Goal: Transaction & Acquisition: Purchase product/service

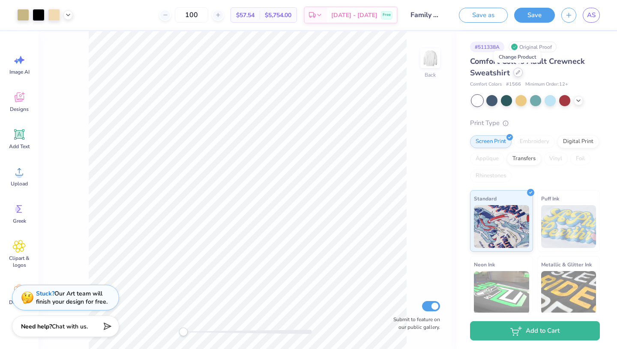
click at [520, 74] on div at bounding box center [517, 72] width 9 height 9
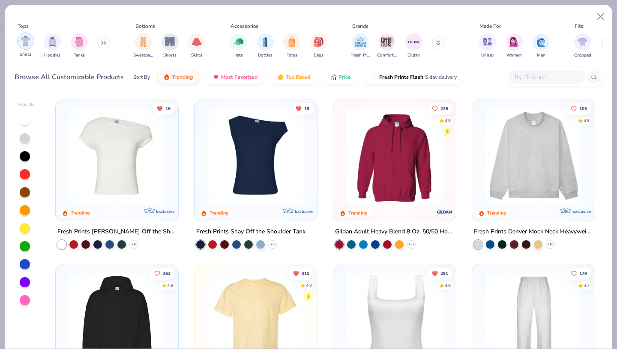
click at [24, 45] on img "filter for Shirts" at bounding box center [26, 41] width 10 height 10
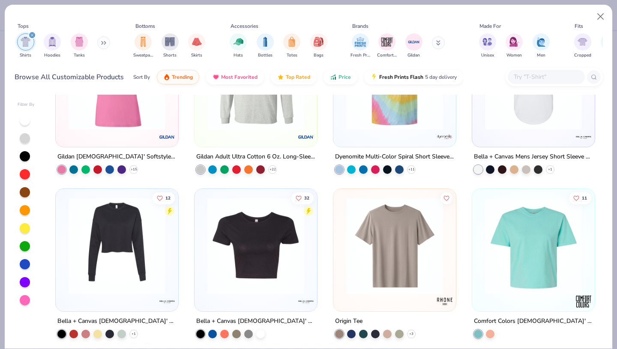
scroll to position [2383, 0]
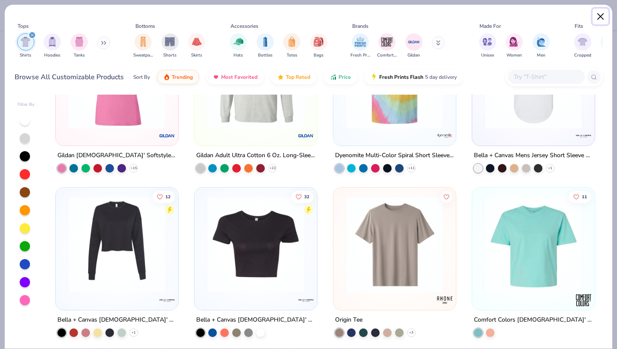
click at [603, 21] on button "Close" at bounding box center [600, 17] width 16 height 16
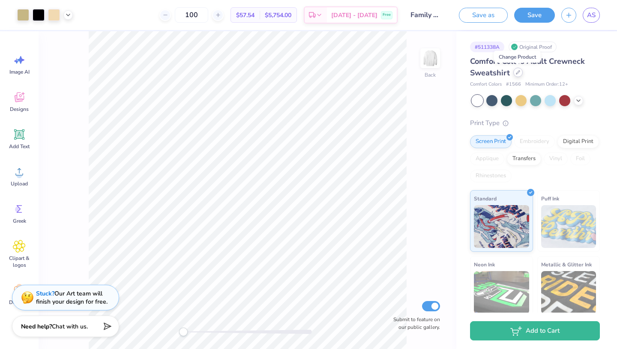
click at [516, 76] on div at bounding box center [517, 72] width 9 height 9
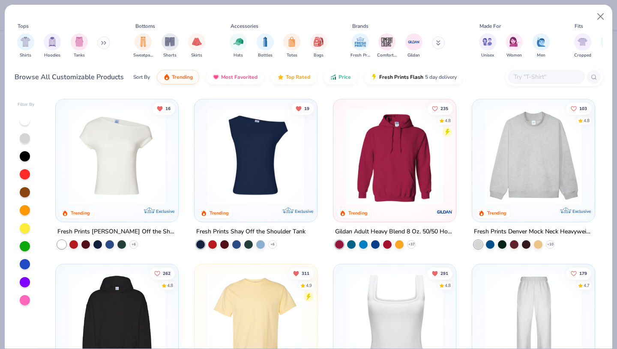
click at [109, 44] on button at bounding box center [103, 42] width 13 height 13
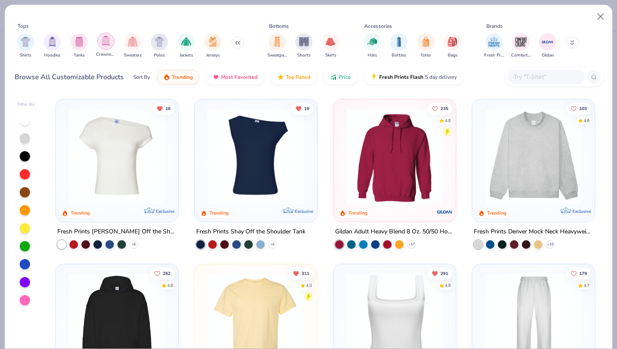
click at [107, 43] on img "filter for Crewnecks" at bounding box center [105, 41] width 9 height 10
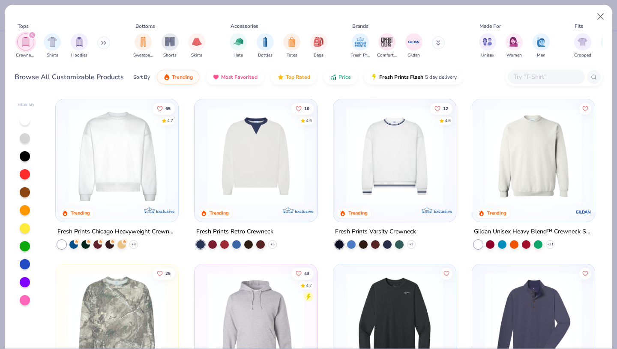
click at [103, 45] on icon at bounding box center [102, 43] width 1 height 3
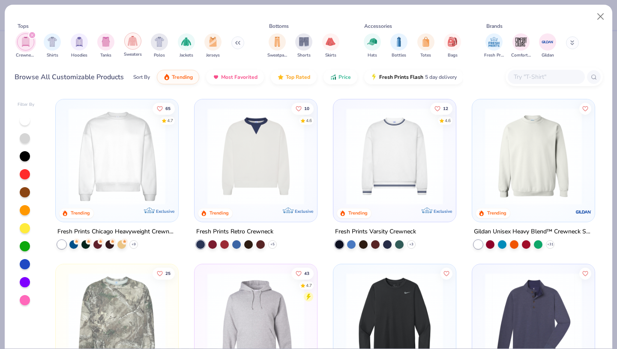
click at [134, 42] on img "filter for Sweaters" at bounding box center [133, 41] width 10 height 10
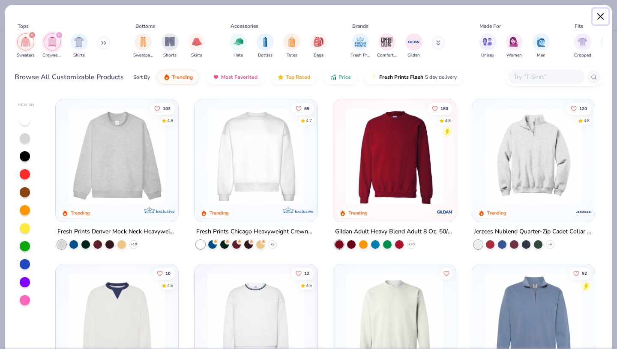
click at [597, 16] on button "Close" at bounding box center [600, 17] width 16 height 16
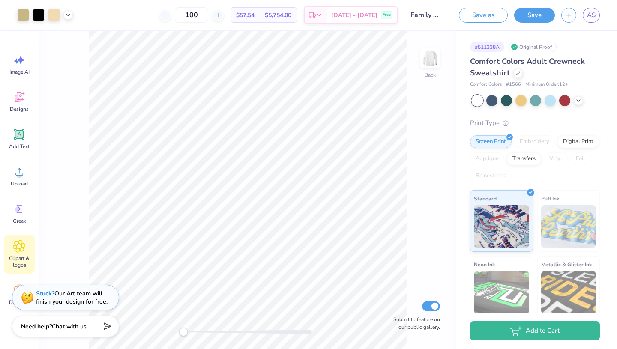
click at [20, 252] on icon at bounding box center [19, 246] width 12 height 13
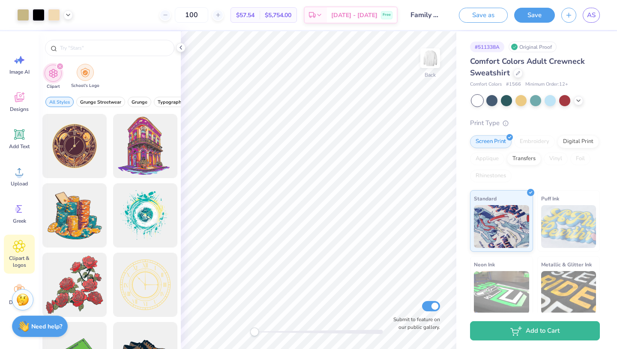
click at [87, 69] on img "filter for School's Logo" at bounding box center [85, 73] width 9 height 10
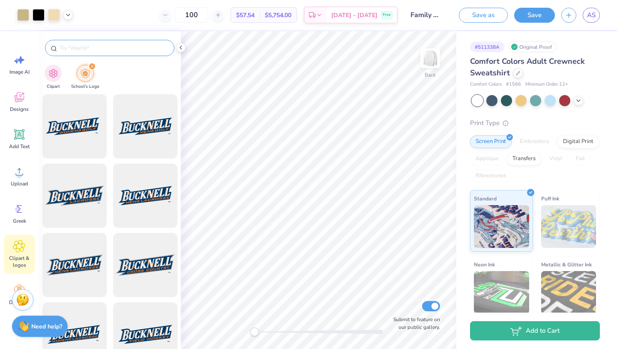
click at [94, 46] on input "text" at bounding box center [114, 48] width 110 height 9
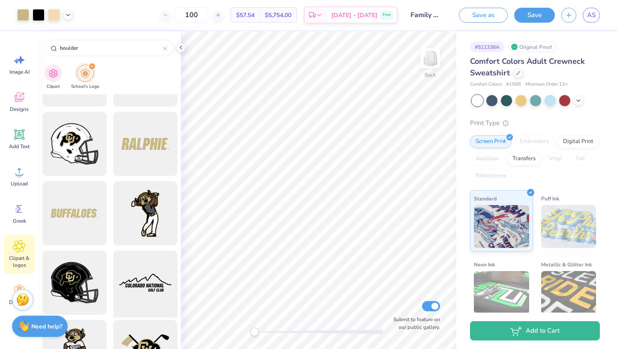
scroll to position [323, 0]
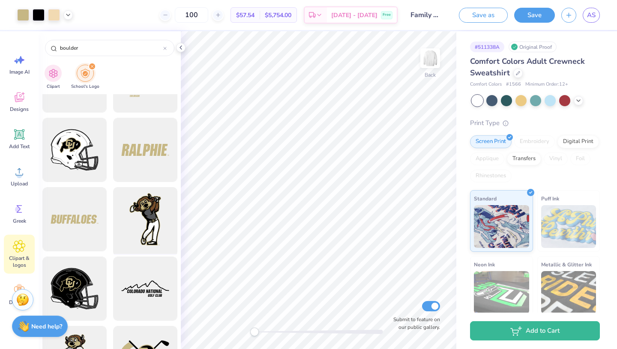
type input "boulder"
click at [151, 215] on div at bounding box center [145, 219] width 71 height 71
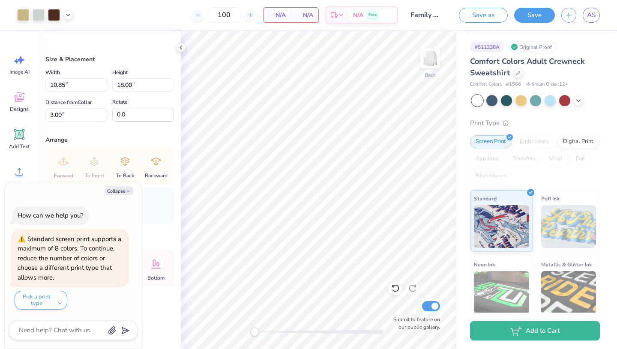
type textarea "x"
type input "6.95"
type input "11.53"
type input "9.47"
type textarea "x"
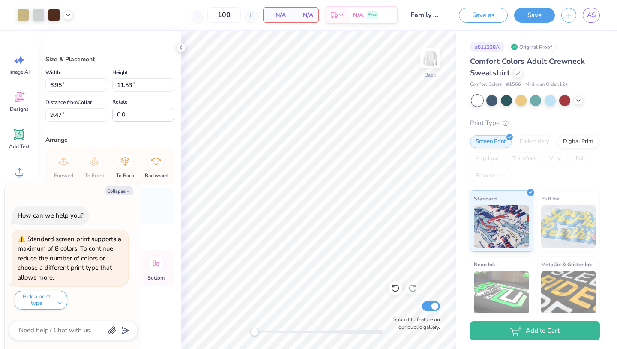
type input "5.72"
type input "9.48"
type input "11.51"
click at [54, 301] on button "Pick a print type" at bounding box center [41, 300] width 53 height 19
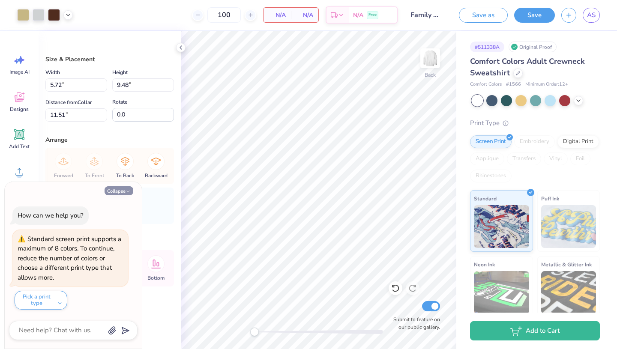
click at [114, 192] on button "Collapse" at bounding box center [118, 190] width 29 height 9
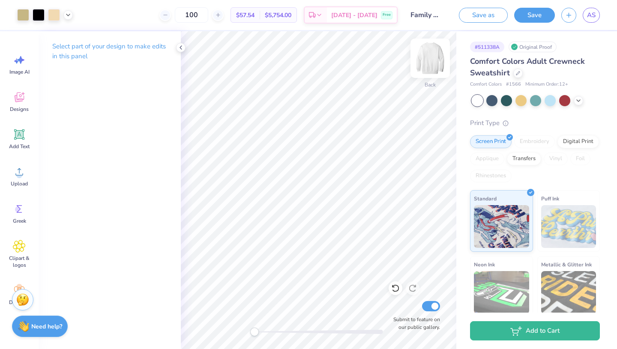
click at [432, 54] on img at bounding box center [430, 58] width 34 height 34
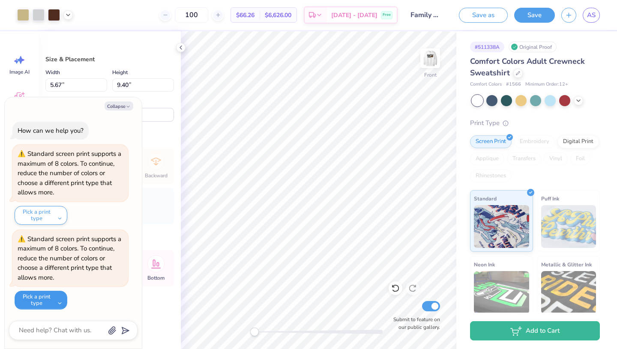
click at [47, 300] on button "Pick a print type" at bounding box center [41, 300] width 53 height 19
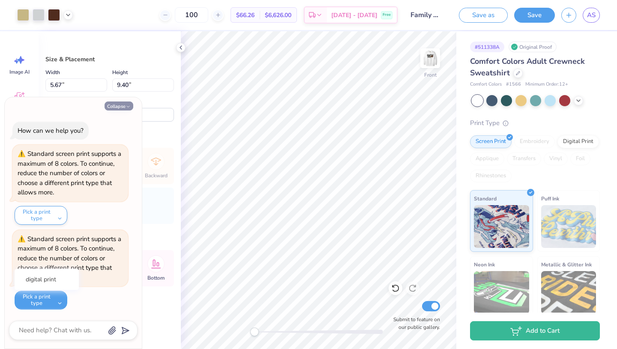
click at [121, 107] on button "Collapse" at bounding box center [118, 106] width 29 height 9
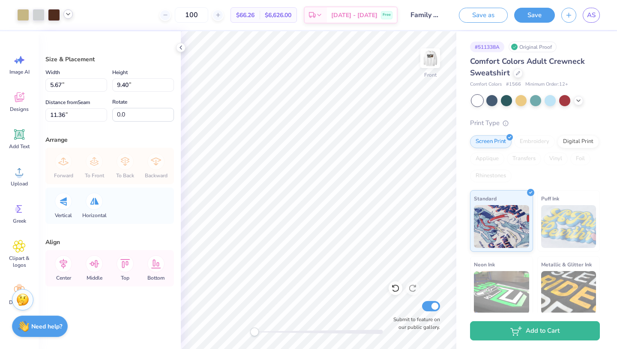
click at [68, 13] on icon at bounding box center [68, 14] width 7 height 7
click at [31, 323] on div "Need help? Chat with us." at bounding box center [40, 324] width 56 height 21
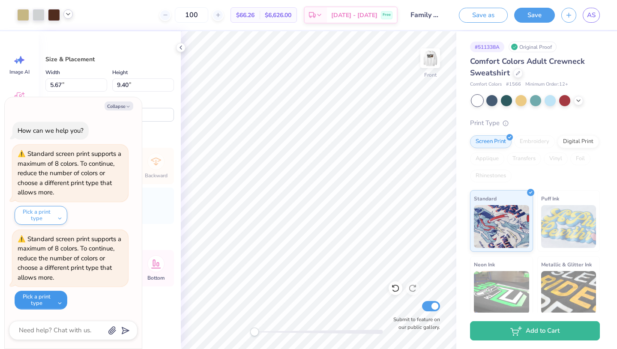
click at [43, 300] on button "Pick a print type" at bounding box center [41, 300] width 53 height 19
click at [51, 283] on button "digital print" at bounding box center [46, 279] width 57 height 14
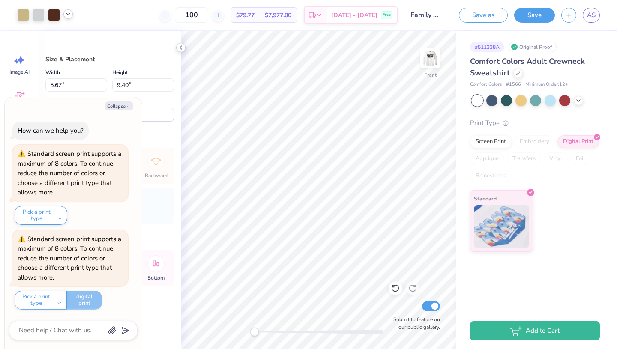
click at [182, 47] on icon at bounding box center [180, 47] width 7 height 7
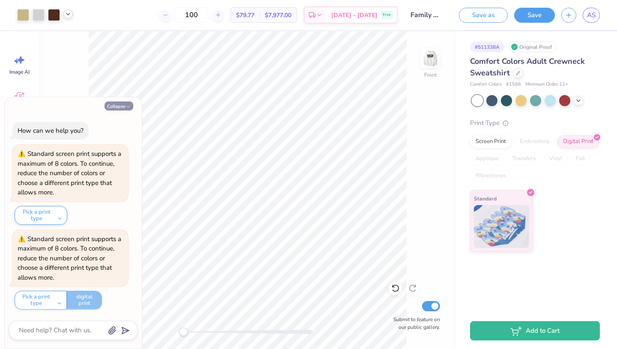
click at [125, 106] on button "Collapse" at bounding box center [118, 106] width 29 height 9
type textarea "x"
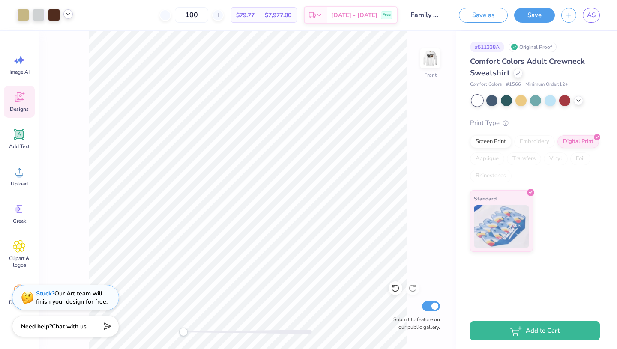
click at [19, 106] on span "Designs" at bounding box center [19, 109] width 19 height 7
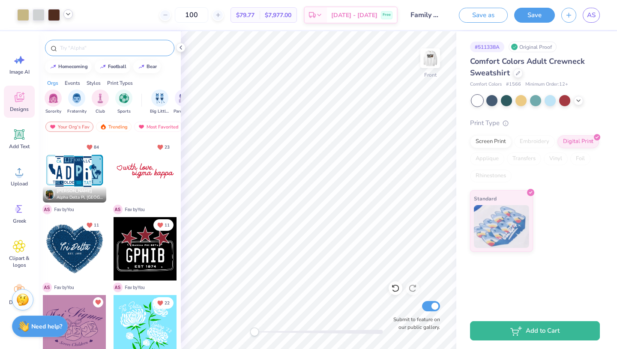
click at [111, 43] on div at bounding box center [109, 48] width 129 height 16
click at [111, 47] on input "text" at bounding box center [114, 48] width 110 height 9
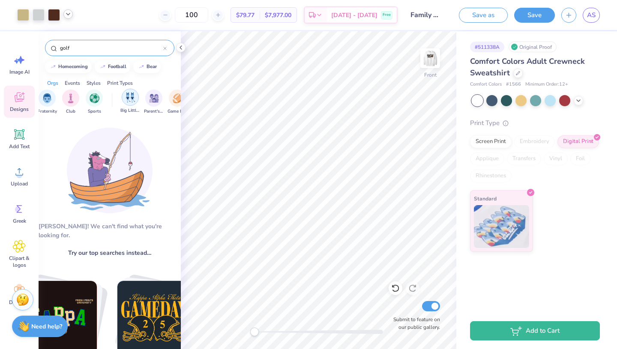
scroll to position [0, 30]
type input "golf"
click at [152, 100] on img "filter for Parent's Weekend" at bounding box center [153, 98] width 10 height 10
click at [116, 53] on div "golf" at bounding box center [109, 48] width 129 height 16
click at [165, 47] on div at bounding box center [164, 48] width 3 height 8
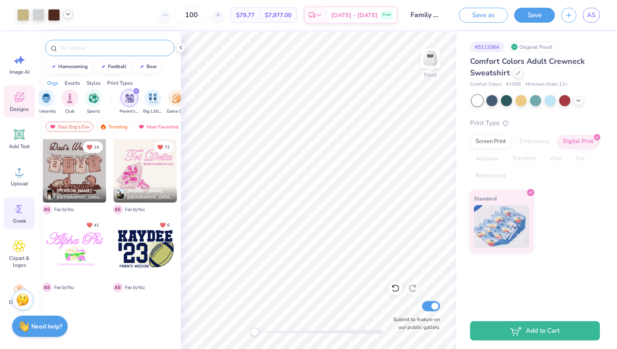
scroll to position [1, 0]
click at [69, 127] on div "Your Org's Fav" at bounding box center [69, 127] width 48 height 10
click at [119, 125] on div "Trending" at bounding box center [114, 127] width 36 height 10
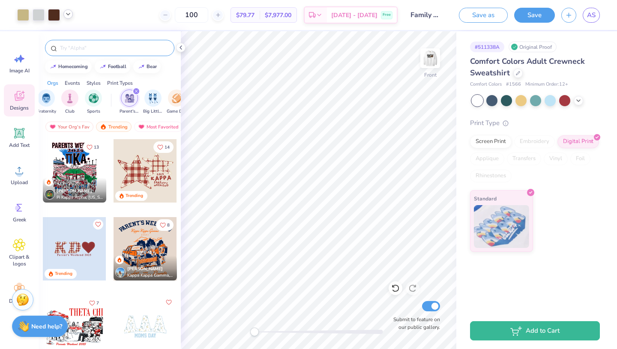
click at [95, 52] on input "text" at bounding box center [114, 48] width 110 height 9
type input "golf"
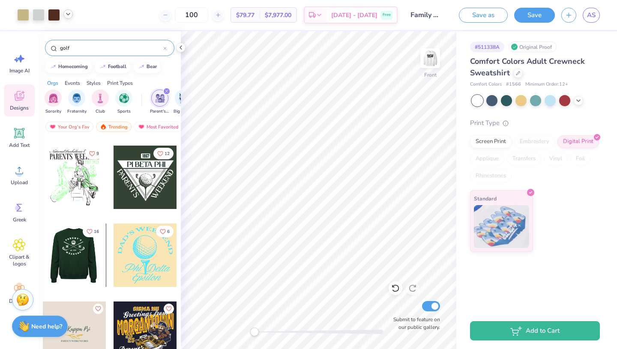
scroll to position [309, 0]
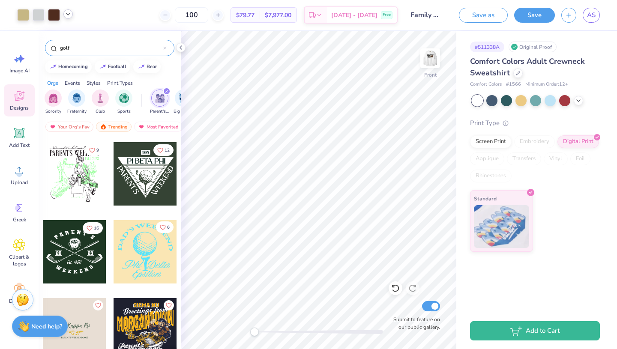
click at [161, 227] on icon "Like" at bounding box center [163, 227] width 6 height 6
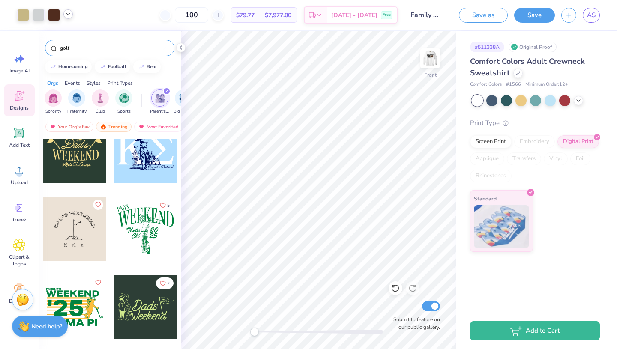
scroll to position [0, 0]
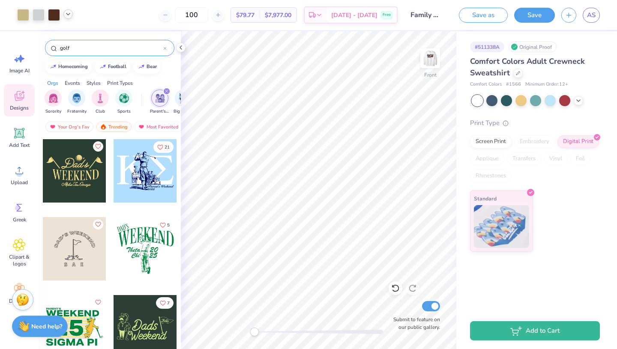
click at [164, 90] on div "filter for Parent's Weekend" at bounding box center [167, 91] width 8 height 8
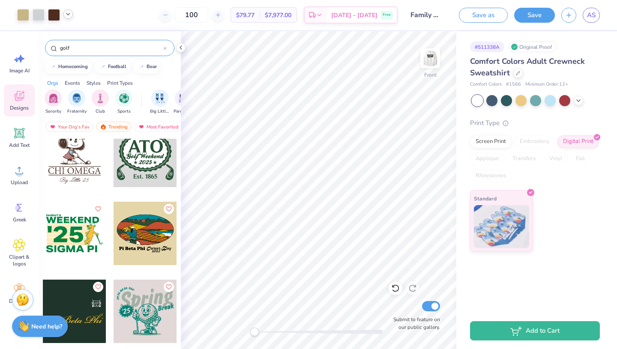
scroll to position [993, 0]
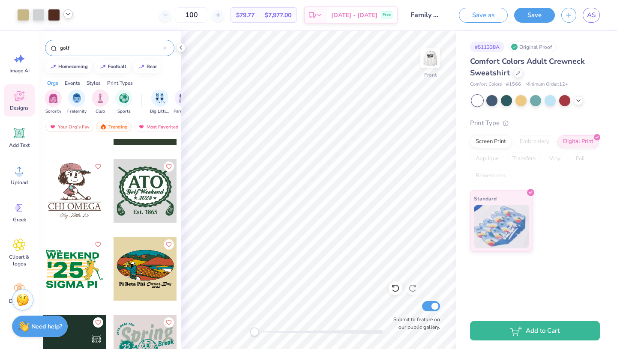
click at [164, 49] on icon at bounding box center [165, 48] width 3 height 3
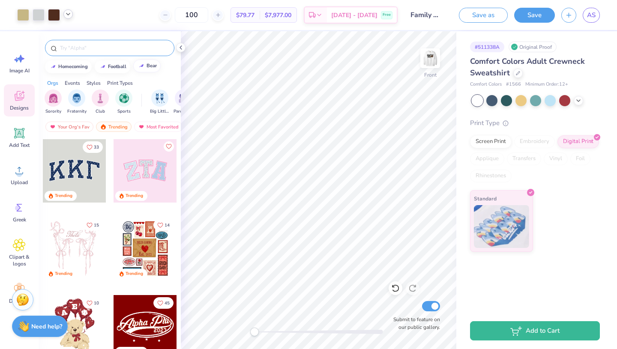
click at [148, 65] on div "bear" at bounding box center [151, 65] width 10 height 5
type input "bear"
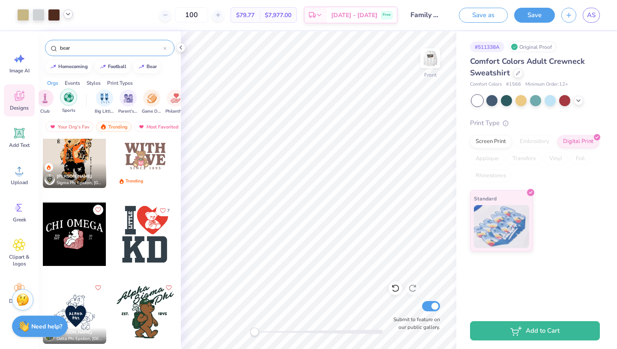
scroll to position [0, 86]
click at [180, 49] on icon at bounding box center [180, 47] width 7 height 7
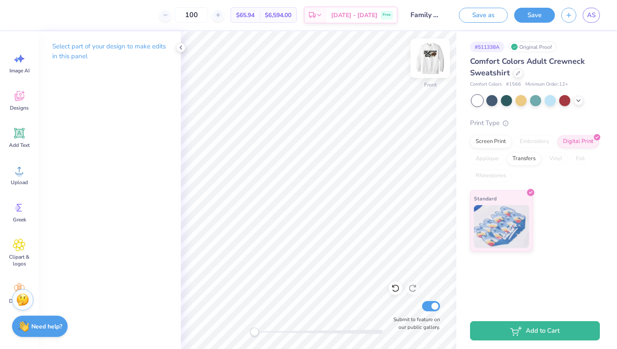
click at [426, 54] on img at bounding box center [430, 58] width 34 height 34
click at [69, 13] on icon at bounding box center [68, 14] width 7 height 7
click at [179, 42] on div "Select part of your design to make edits in this panel" at bounding box center [110, 54] width 142 height 47
click at [181, 47] on icon at bounding box center [180, 47] width 7 height 7
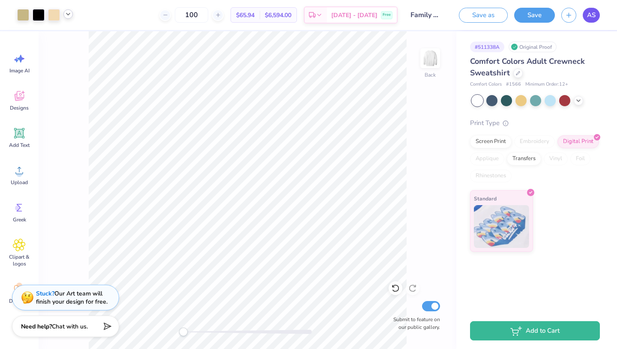
click at [596, 16] on link "AS" at bounding box center [590, 15] width 17 height 15
